Goal: Task Accomplishment & Management: Manage account settings

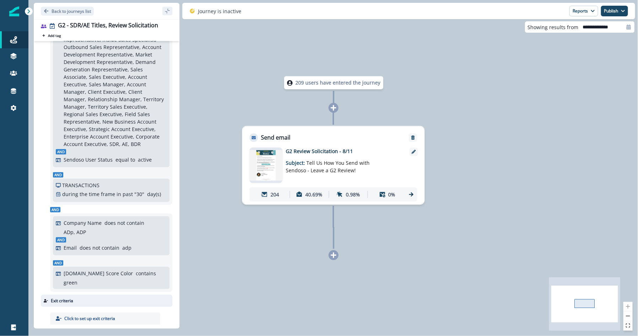
scroll to position [189, 0]
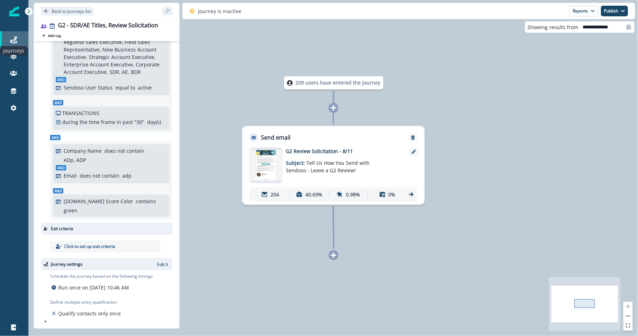
click at [15, 42] on icon at bounding box center [13, 39] width 7 height 7
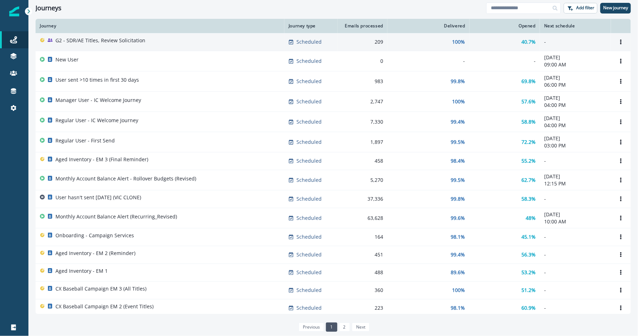
click at [121, 38] on p "G2 - SDR/AE Titles, Review Solicitation" at bounding box center [100, 40] width 90 height 7
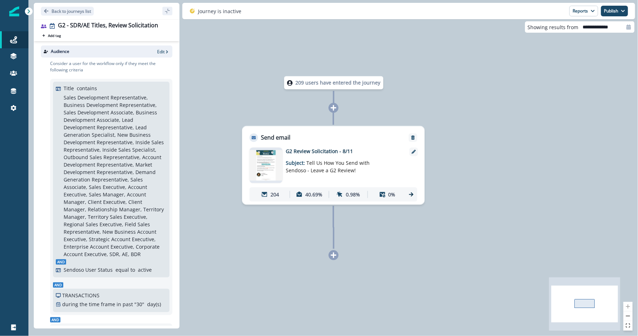
click at [147, 52] on div "Audience Edit" at bounding box center [106, 51] width 131 height 12
click at [147, 51] on div "Audience Edit" at bounding box center [106, 51] width 131 height 12
click at [157, 50] on p "Edit" at bounding box center [160, 52] width 7 height 6
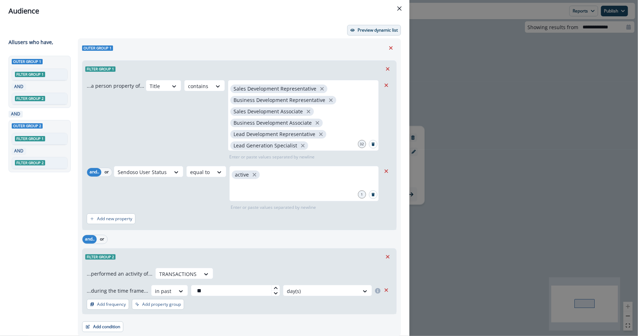
click at [373, 30] on p "Preview dynamic list" at bounding box center [377, 30] width 40 height 5
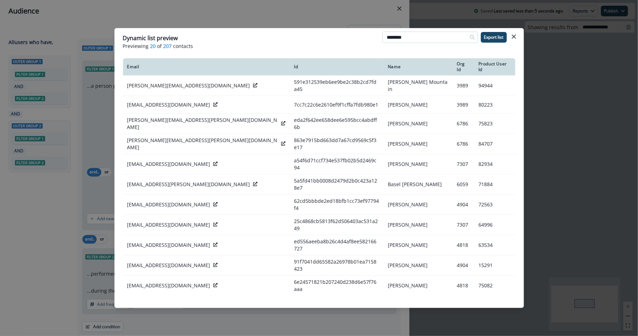
type input "********"
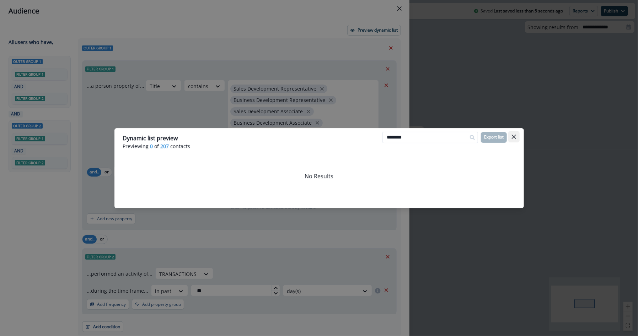
click at [512, 135] on icon "Close" at bounding box center [513, 136] width 4 height 4
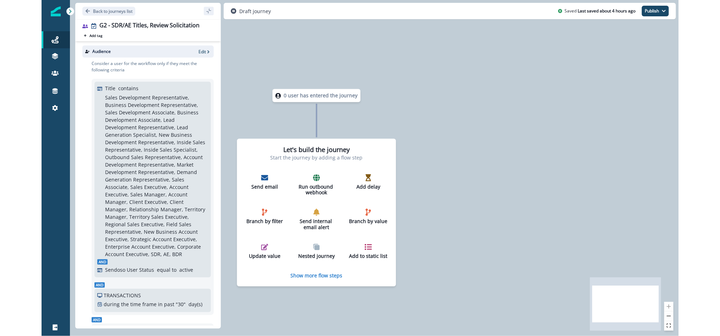
scroll to position [168, 0]
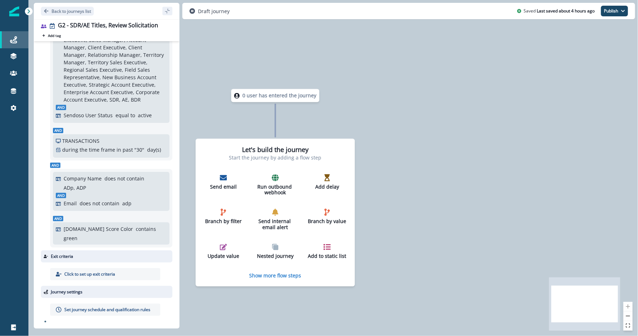
click at [21, 39] on div "Journeys" at bounding box center [14, 40] width 23 height 9
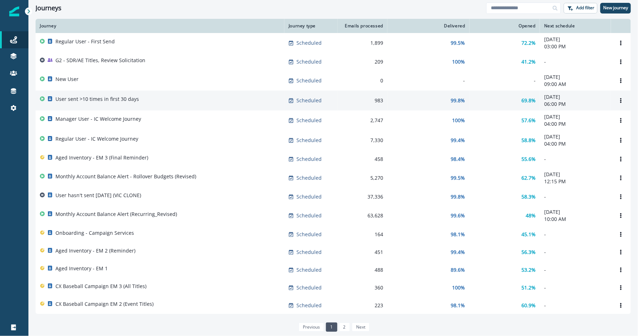
click at [150, 103] on div "User sent >10 times in first 30 days" at bounding box center [160, 101] width 240 height 10
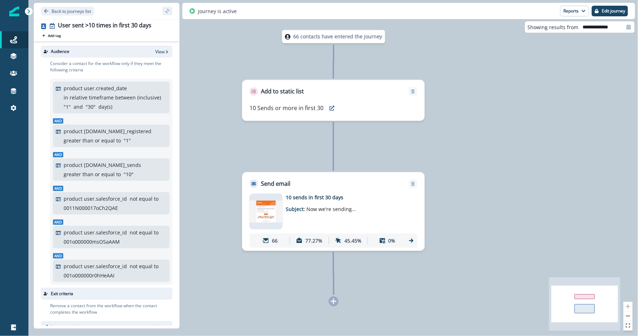
click at [261, 212] on img at bounding box center [265, 211] width 33 height 22
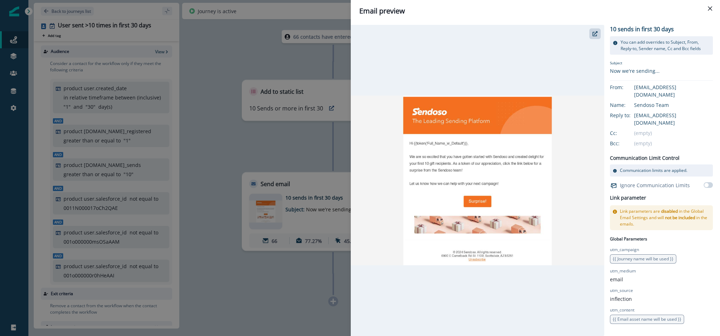
click at [512, 193] on img at bounding box center [478, 180] width 254 height 169
drag, startPoint x: 103, startPoint y: 32, endPoint x: 51, endPoint y: 26, distance: 52.2
click at [103, 32] on div "Email preview 10 sends in first 30 days You can add overrides to Subject, From,…" at bounding box center [360, 168] width 720 height 336
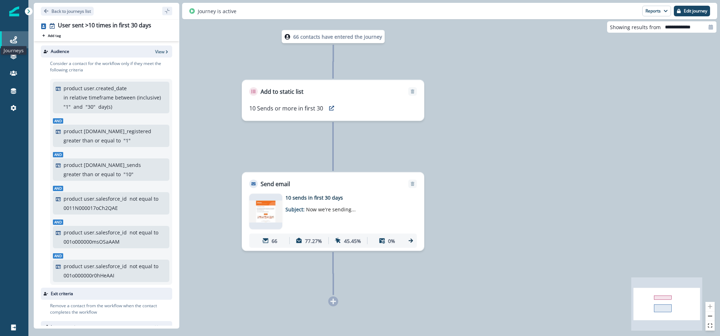
click at [10, 41] on icon at bounding box center [13, 39] width 7 height 7
